Goal: Information Seeking & Learning: Learn about a topic

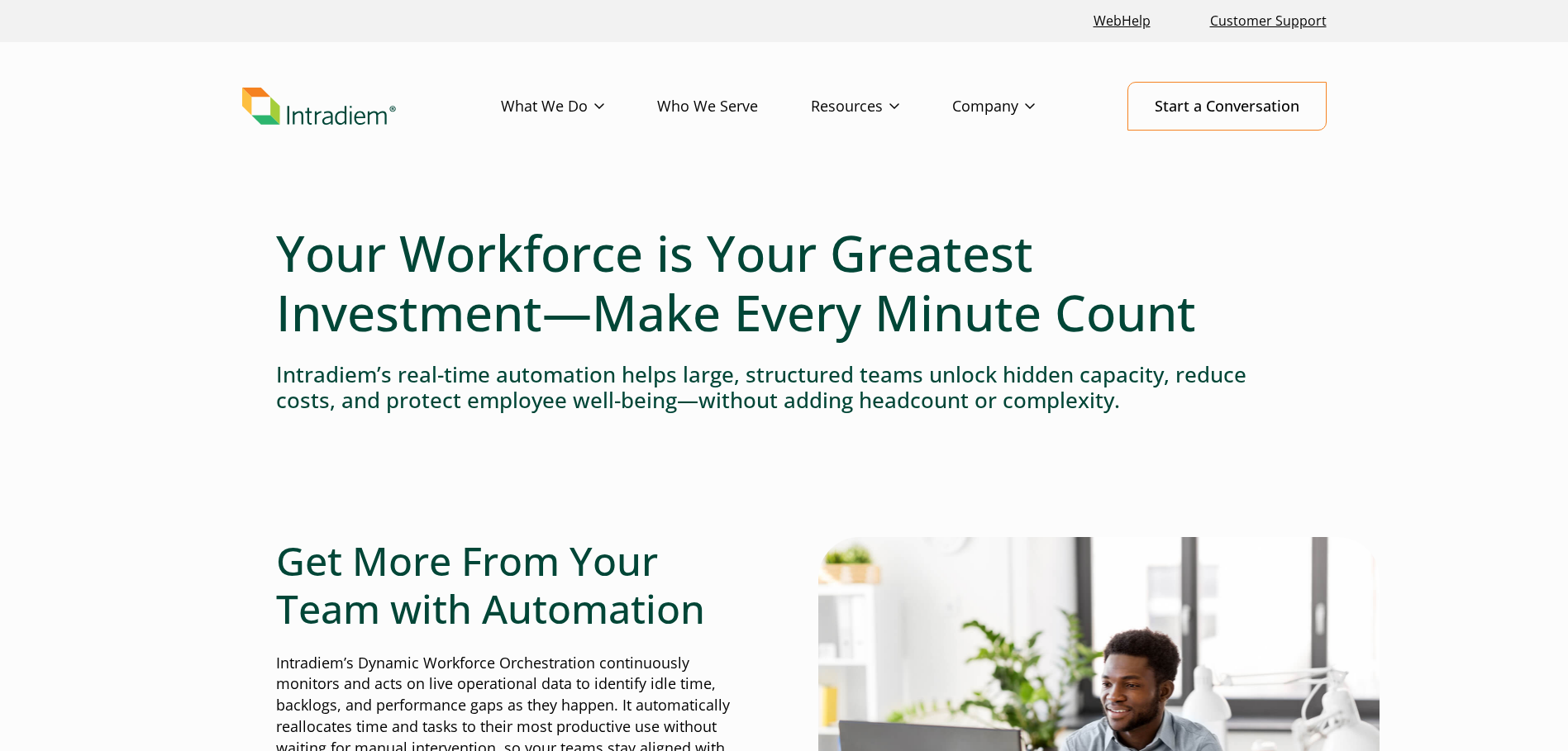
click at [875, 108] on link "Resources" at bounding box center [881, 106] width 141 height 48
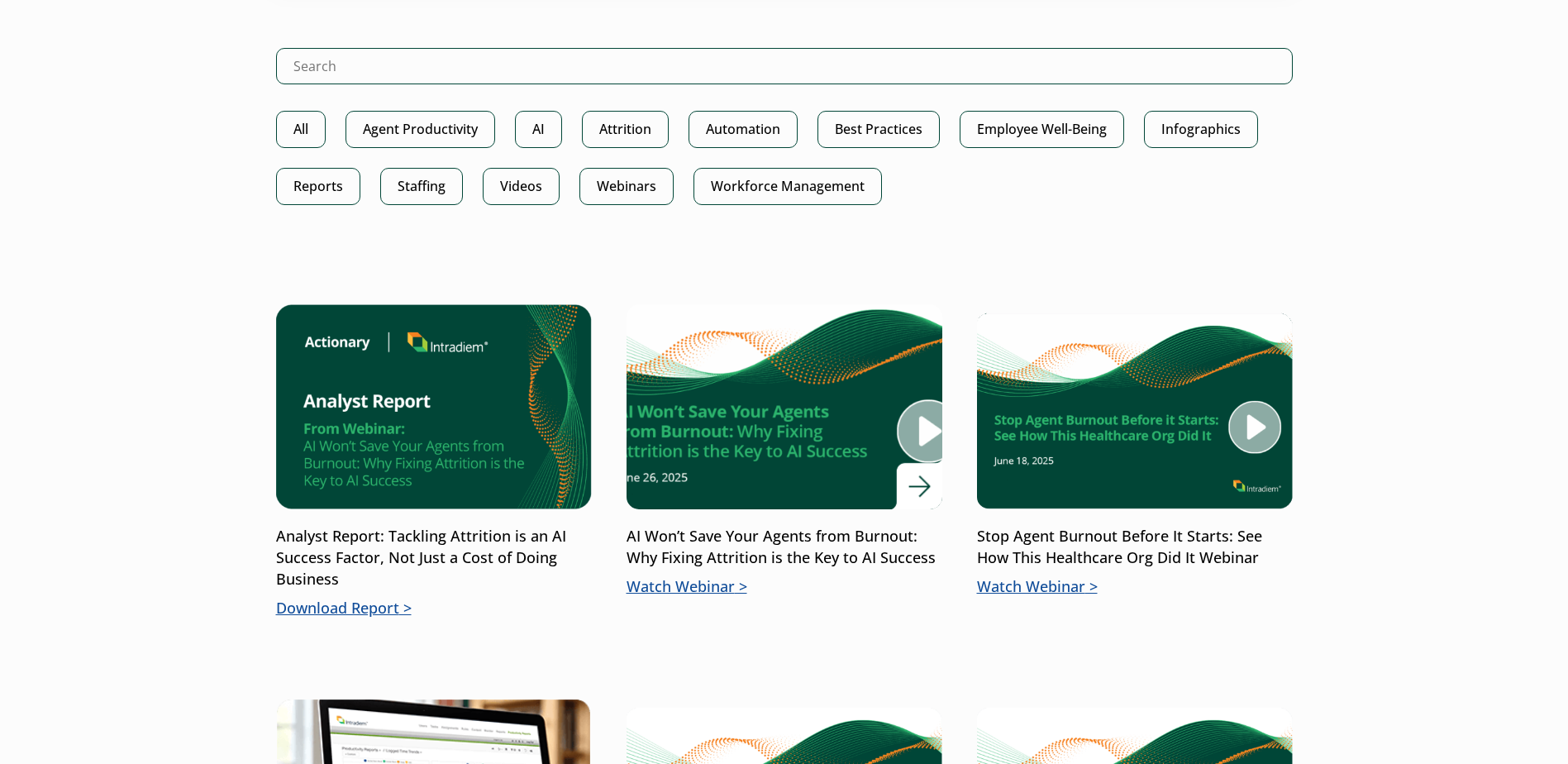
scroll to position [992, 0]
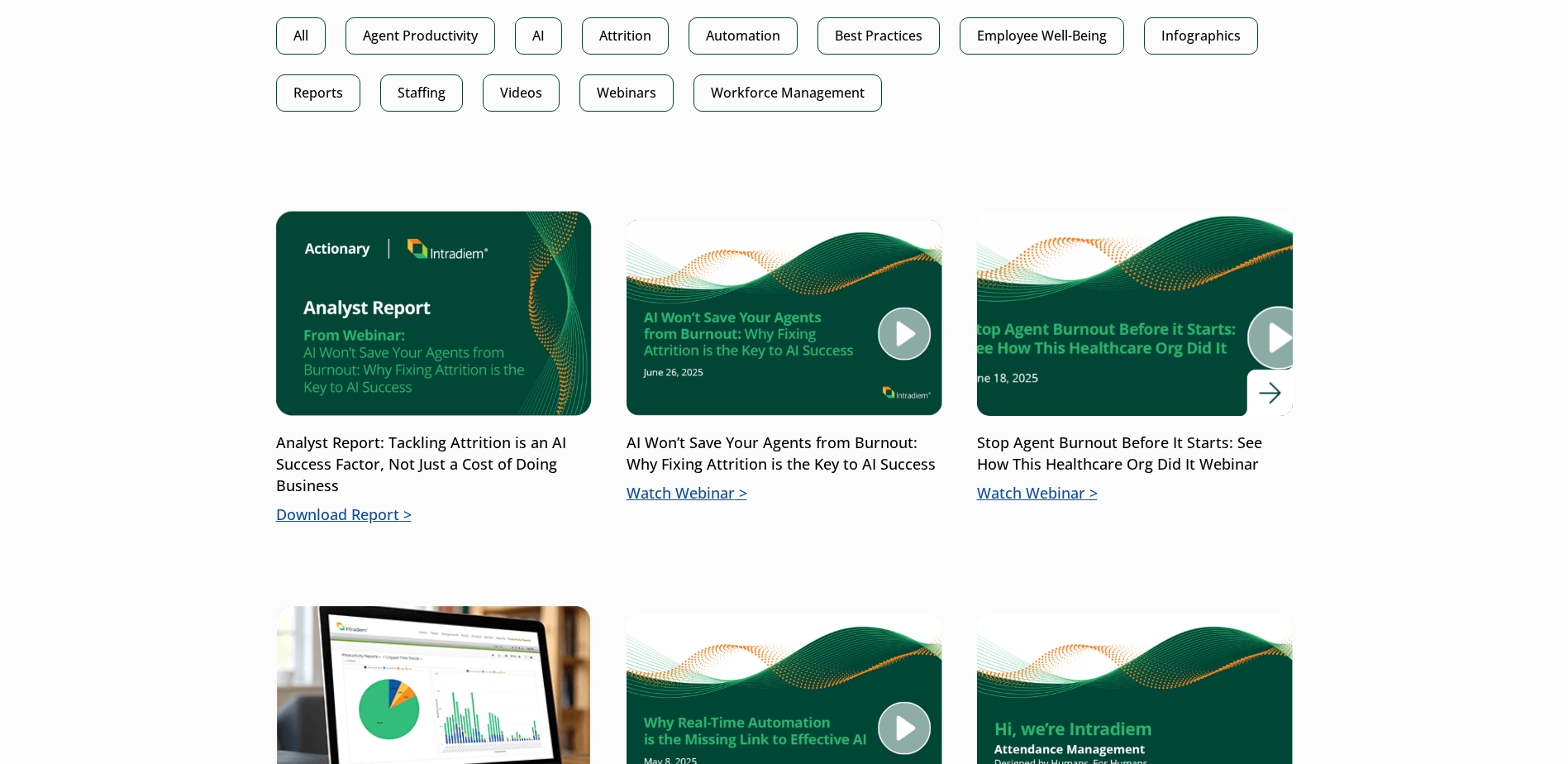
click at [1115, 416] on img at bounding box center [1135, 313] width 379 height 246
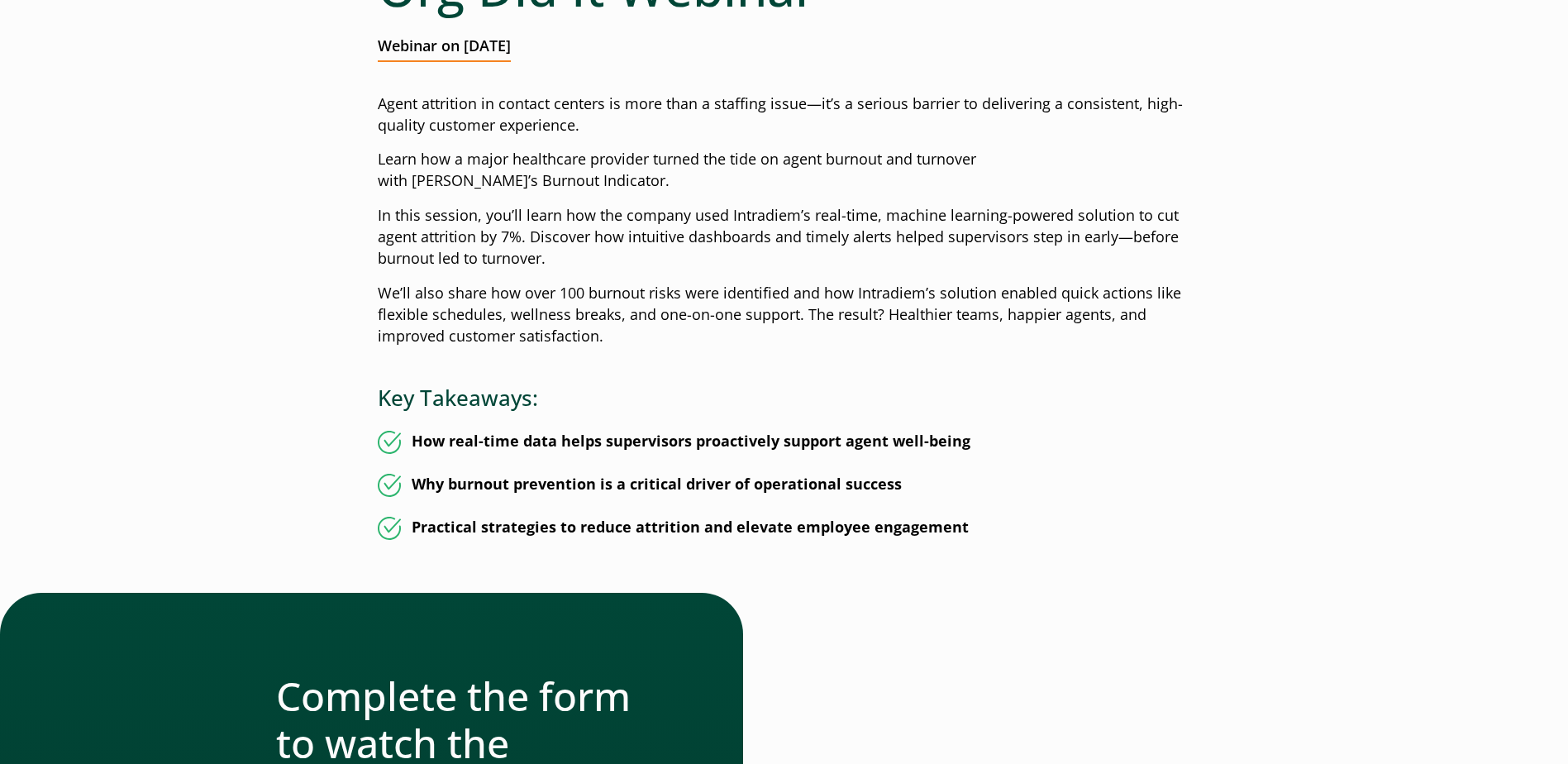
scroll to position [185, 0]
